Goal: Information Seeking & Learning: Learn about a topic

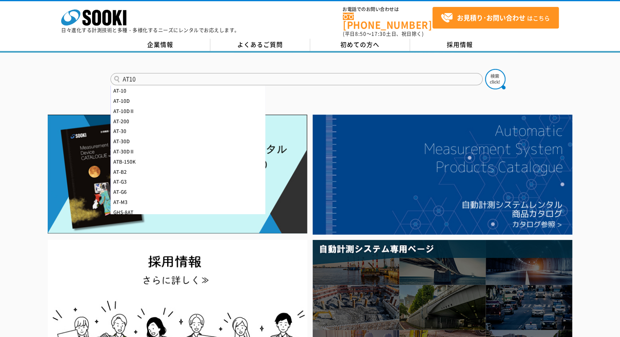
type input "AT10"
click at [485, 69] on button at bounding box center [495, 79] width 20 height 20
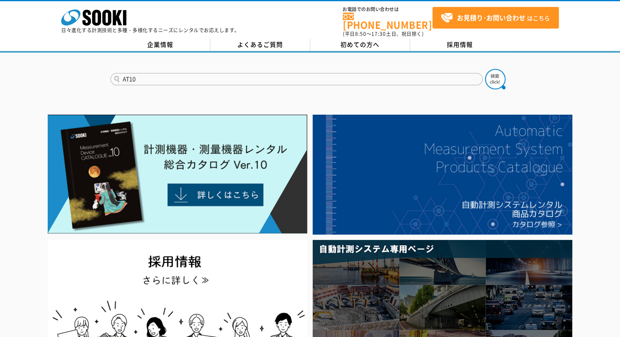
click at [485, 69] on button at bounding box center [495, 79] width 20 height 20
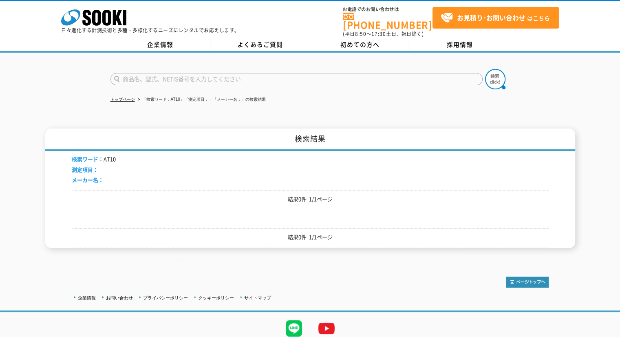
click at [181, 78] on input "text" at bounding box center [296, 79] width 372 height 12
type input "AT"
click at [485, 69] on button at bounding box center [495, 79] width 20 height 20
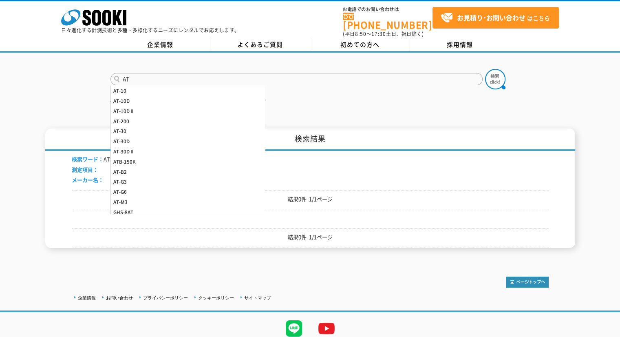
click at [485, 69] on button at bounding box center [495, 79] width 20 height 20
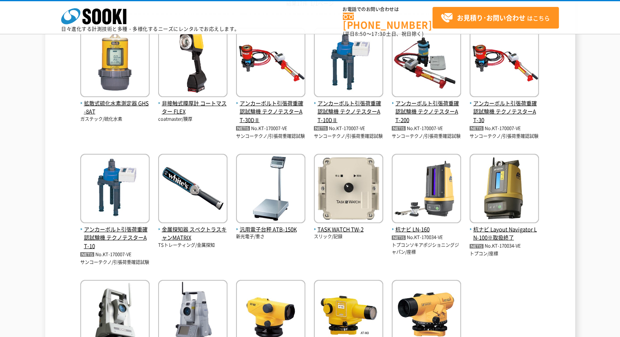
scroll to position [160, 0]
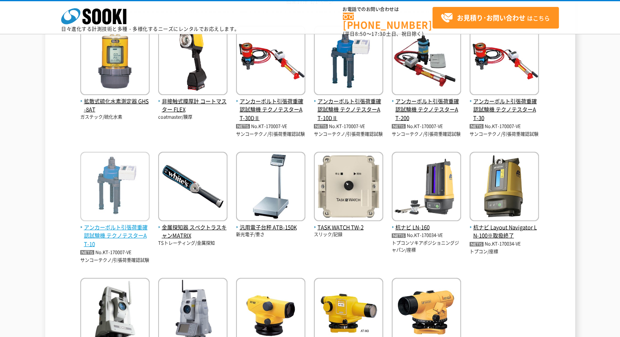
click at [117, 206] on img at bounding box center [114, 187] width 69 height 71
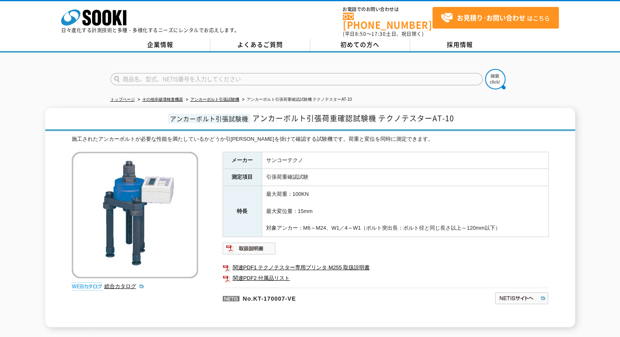
click at [359, 75] on input "text" at bounding box center [296, 79] width 372 height 12
type input "D筋"
click at [485, 69] on button at bounding box center [495, 79] width 20 height 20
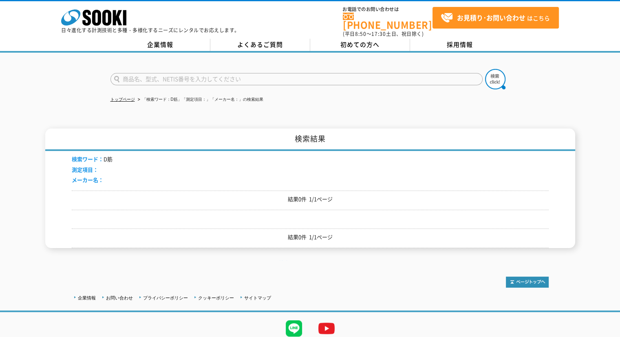
click at [249, 75] on input "text" at bounding box center [296, 79] width 372 height 12
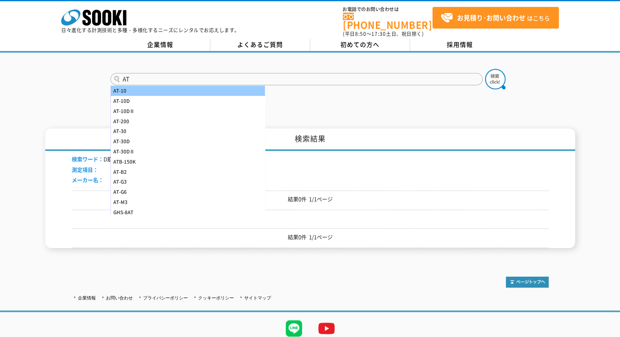
click at [168, 86] on div "AT-10" at bounding box center [188, 91] width 154 height 10
type input "AT-10"
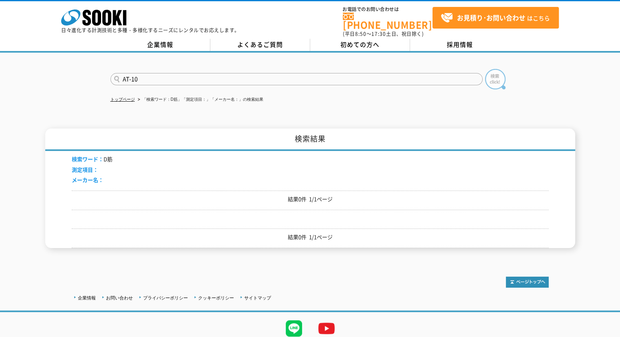
click at [487, 70] on img at bounding box center [495, 79] width 20 height 20
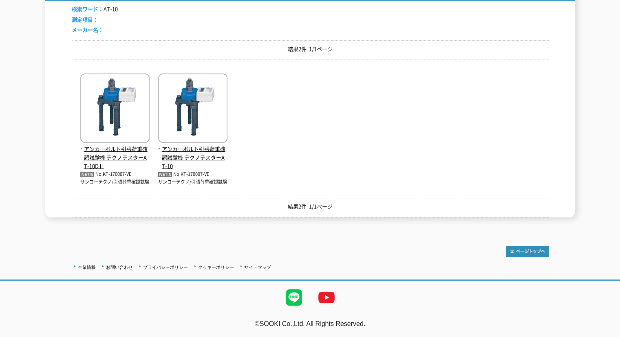
scroll to position [370, 0]
click at [227, 170] on span "アンカーボルト引張荷重確認試験機 テクノテスターAT-10" at bounding box center [192, 157] width 69 height 25
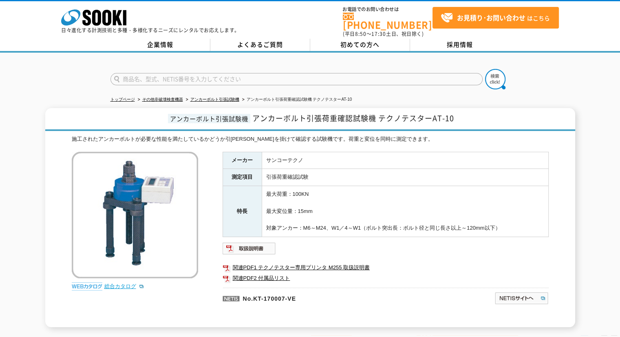
click at [113, 283] on link "総合カタログ" at bounding box center [124, 286] width 40 height 6
